Goal: Information Seeking & Learning: Learn about a topic

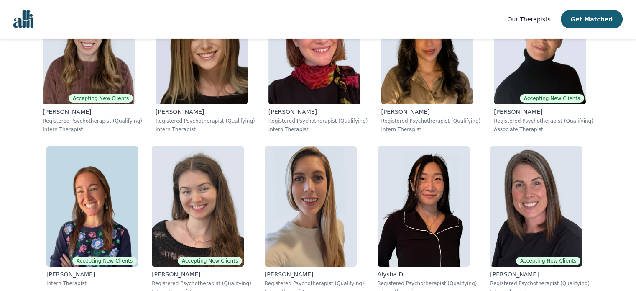
scroll to position [2844, 0]
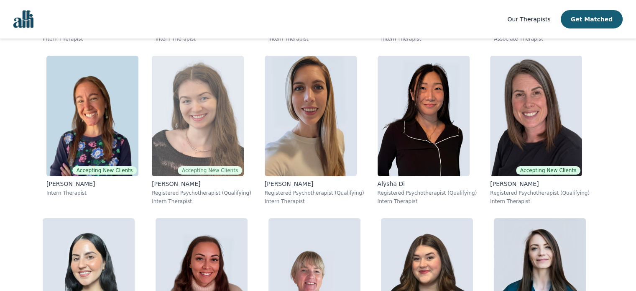
click at [207, 113] on img at bounding box center [198, 116] width 92 height 120
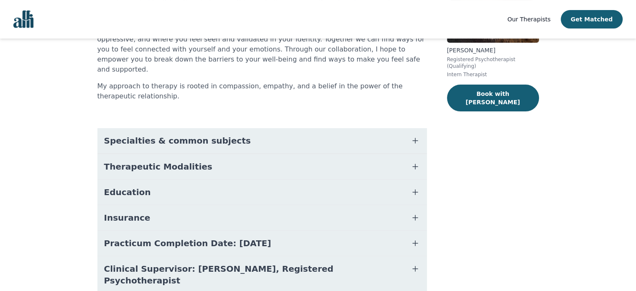
scroll to position [146, 0]
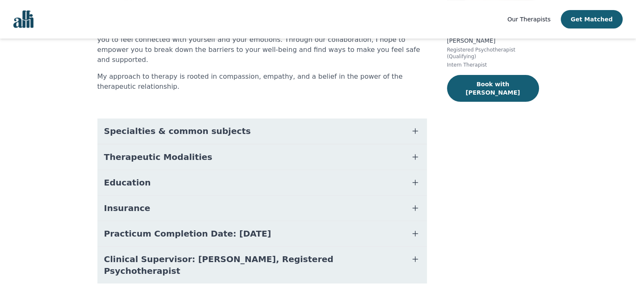
click at [166, 151] on span "Therapeutic Modalities" at bounding box center [158, 157] width 108 height 12
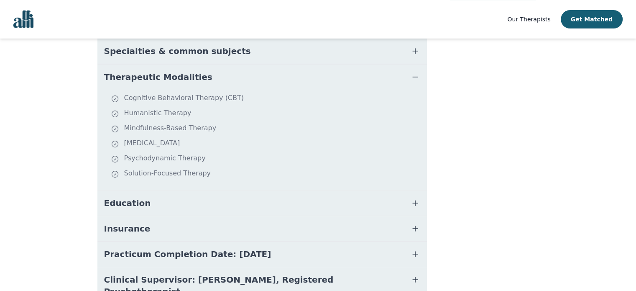
scroll to position [230, 0]
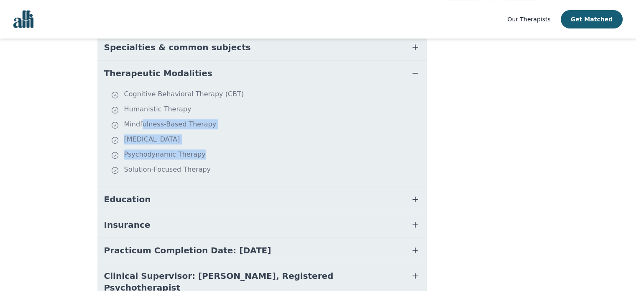
drag, startPoint x: 204, startPoint y: 150, endPoint x: 141, endPoint y: 102, distance: 79.0
click at [141, 102] on ul "Cognitive Behavioral Therapy (CBT) Humanistic Therapy Mindfulness-Based Therapy…" at bounding box center [262, 136] width 323 height 94
click at [205, 149] on li "Psychodynamic Therapy" at bounding box center [267, 155] width 313 height 12
drag, startPoint x: 172, startPoint y: 139, endPoint x: 157, endPoint y: 99, distance: 42.3
click at [157, 99] on ul "Cognitive Behavioral Therapy (CBT) Humanistic Therapy Mindfulness-Based Therapy…" at bounding box center [262, 136] width 323 height 94
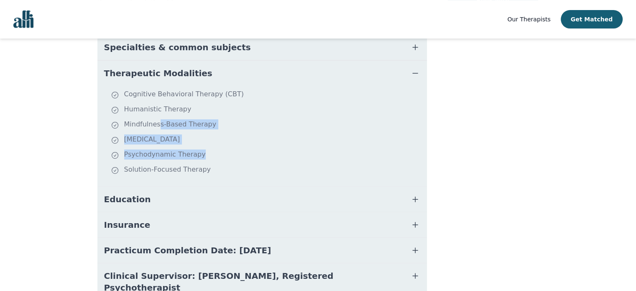
click at [194, 149] on li "Psychodynamic Therapy" at bounding box center [267, 155] width 313 height 12
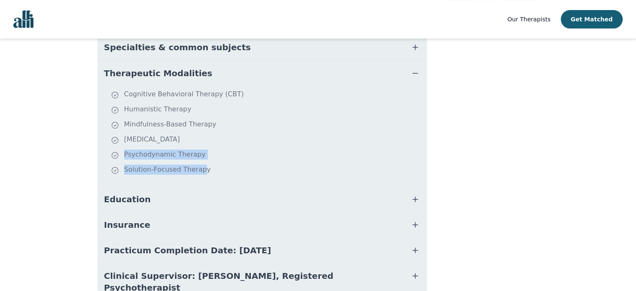
drag, startPoint x: 199, startPoint y: 149, endPoint x: 175, endPoint y: 139, distance: 25.9
click at [175, 139] on ul "Cognitive Behavioral Therapy (CBT) Humanistic Therapy Mindfulness-Based Therapy…" at bounding box center [262, 136] width 323 height 94
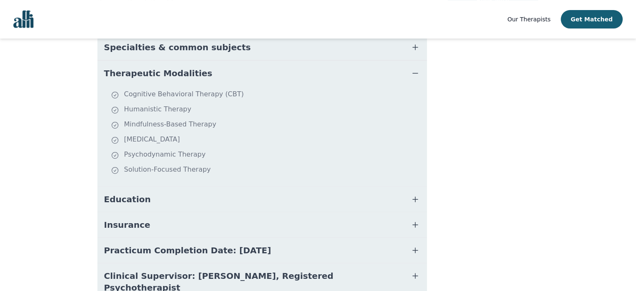
click at [212, 158] on ul "Cognitive Behavioral Therapy (CBT) Humanistic Therapy Mindfulness-Based Therapy…" at bounding box center [262, 136] width 323 height 94
drag, startPoint x: 202, startPoint y: 148, endPoint x: 117, endPoint y: 117, distance: 91.0
click at [117, 117] on ul "Cognitive Behavioral Therapy (CBT) Humanistic Therapy Mindfulness-Based Therapy…" at bounding box center [262, 136] width 323 height 94
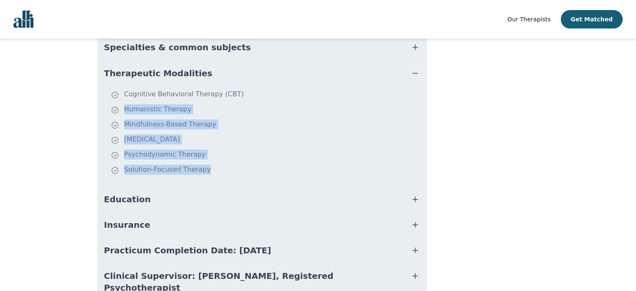
drag, startPoint x: 122, startPoint y: 87, endPoint x: 163, endPoint y: 124, distance: 55.6
click at [216, 158] on ul "Cognitive Behavioral Therapy (CBT) Humanistic Therapy Mindfulness-Based Therapy…" at bounding box center [262, 136] width 323 height 94
copy ul "Humanistic Therapy Mindfulness-Based Therapy [MEDICAL_DATA] Psychodynamic Thera…"
click at [286, 187] on button "Education" at bounding box center [262, 199] width 330 height 25
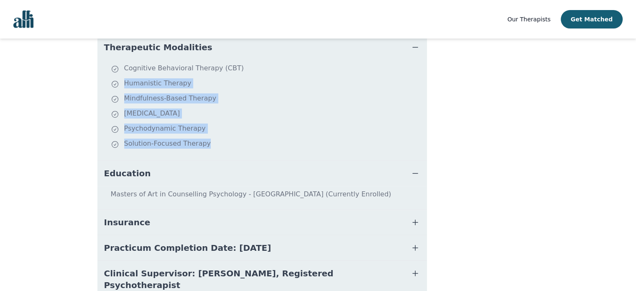
scroll to position [270, 0]
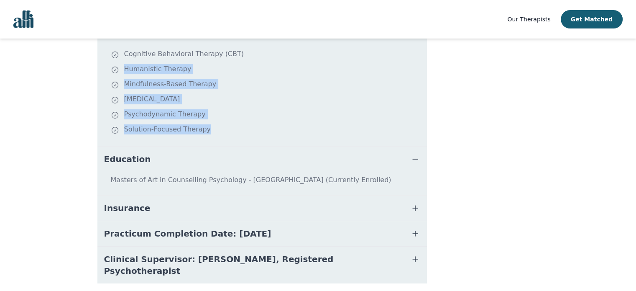
click at [202, 195] on button "Insurance" at bounding box center [262, 207] width 330 height 25
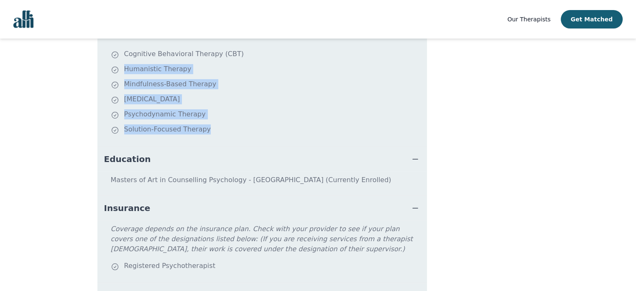
scroll to position [332, 0]
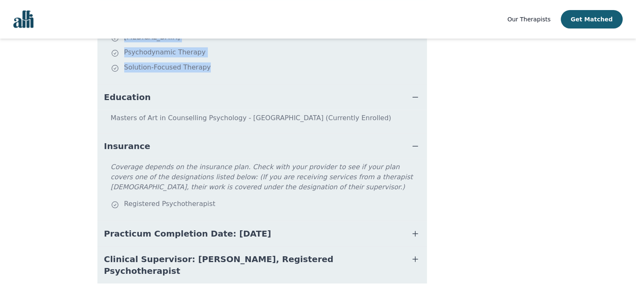
click at [253, 227] on span "Practicum Completion Date: [DATE]" at bounding box center [187, 233] width 167 height 12
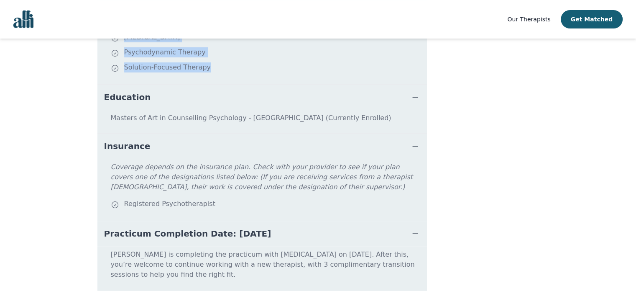
scroll to position [365, 0]
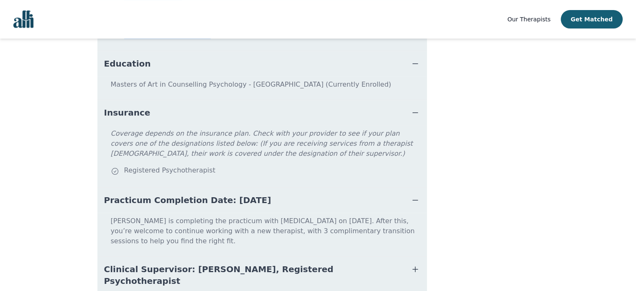
click at [246, 256] on button "Clinical Supervisor: [PERSON_NAME], Registered Psychotherapist" at bounding box center [262, 274] width 330 height 37
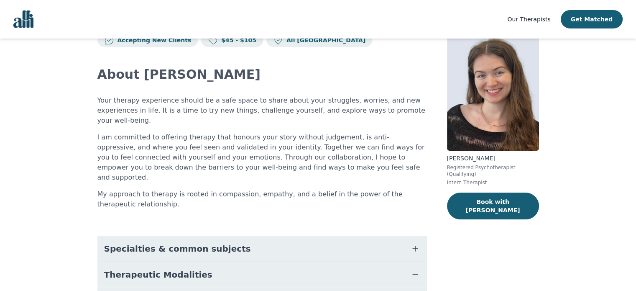
scroll to position [0, 0]
